Goal: Find specific page/section: Find specific page/section

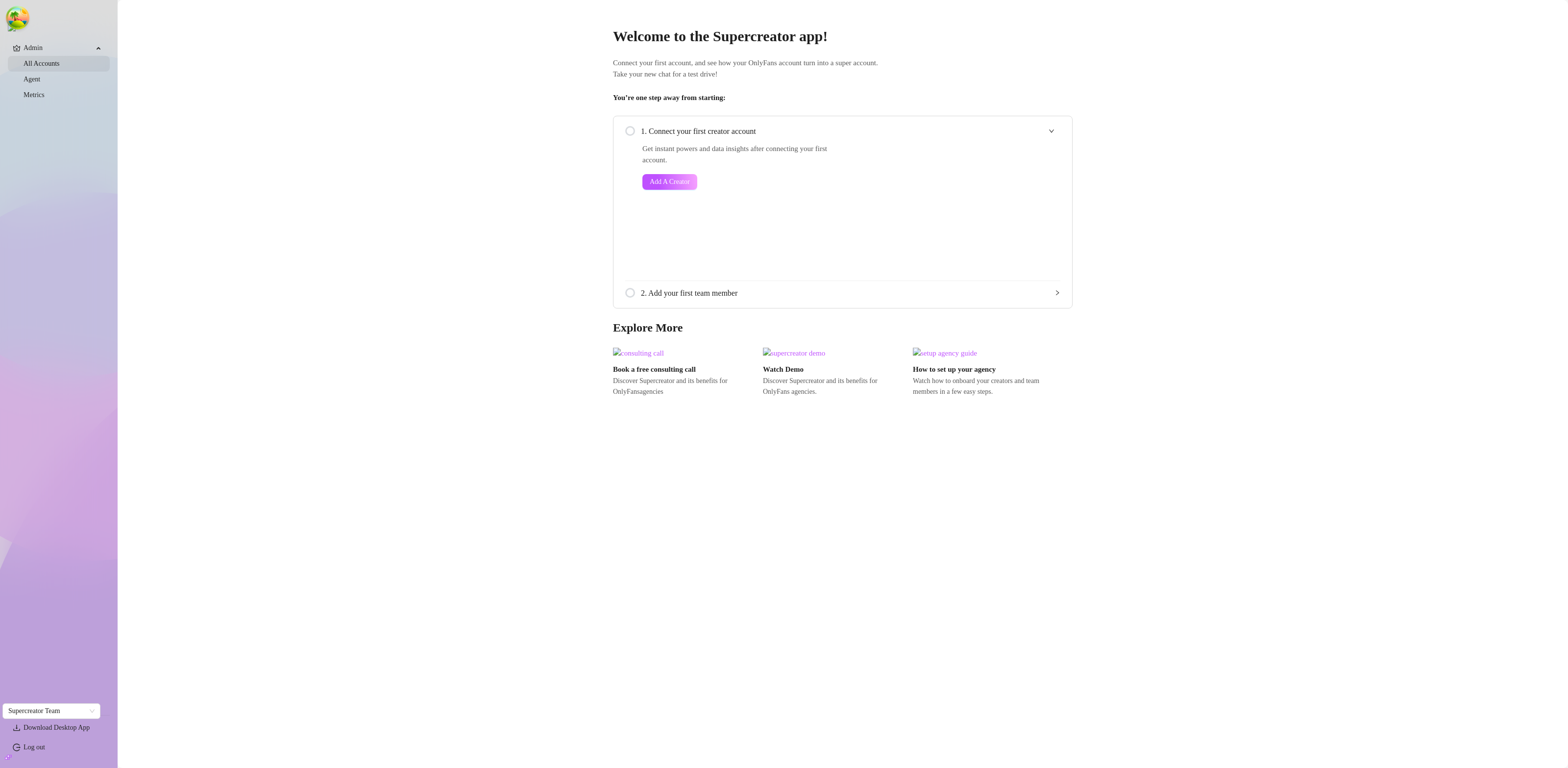
click at [54, 62] on link "All Accounts" at bounding box center [42, 64] width 36 height 7
click at [56, 64] on link "All Accounts" at bounding box center [42, 64] width 36 height 7
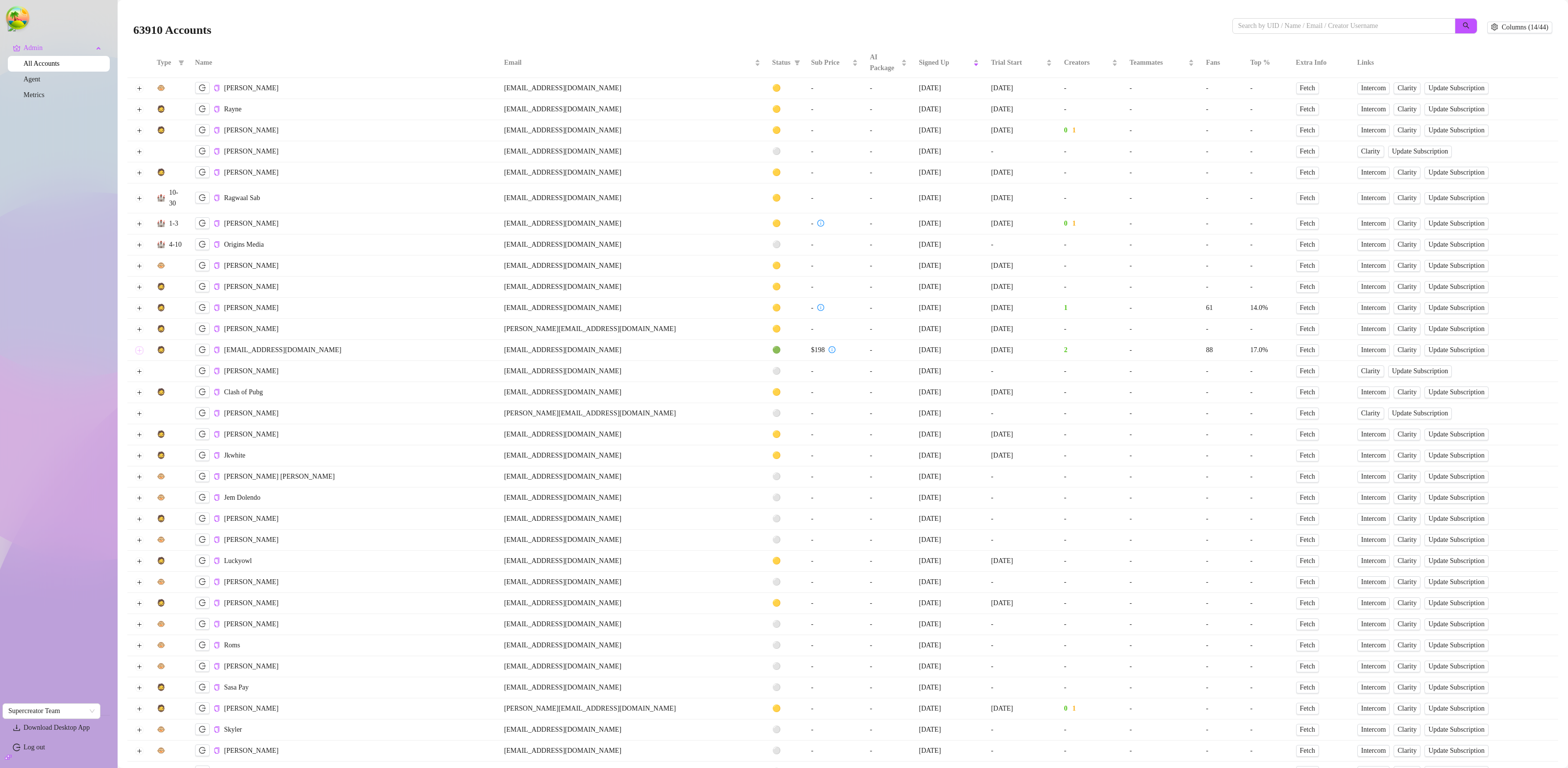
click at [139, 352] on button "Expand row" at bounding box center [139, 350] width 8 height 8
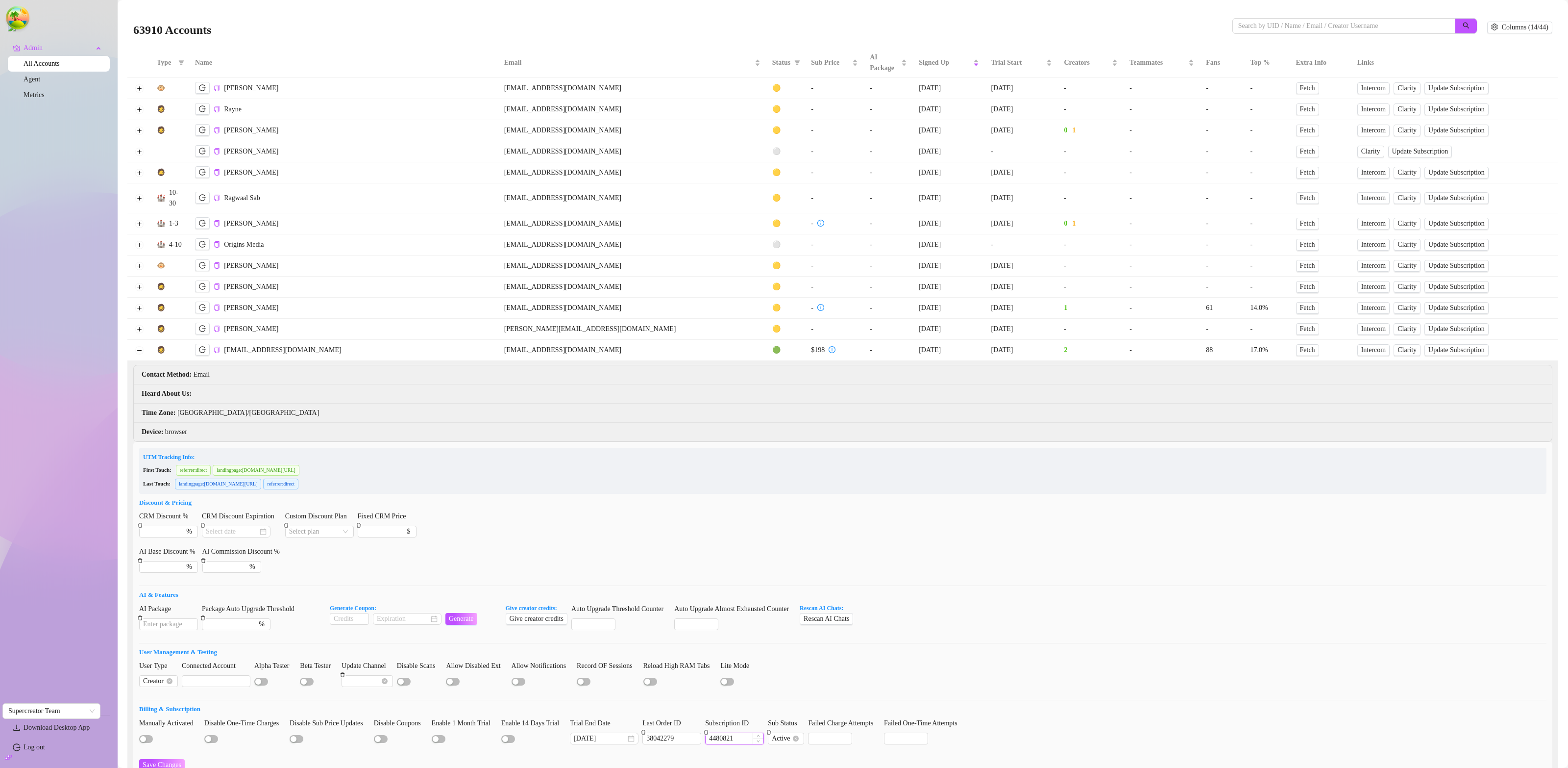
click at [747, 740] on input "4480821" at bounding box center [735, 738] width 58 height 11
